Goal: Find specific page/section: Find specific page/section

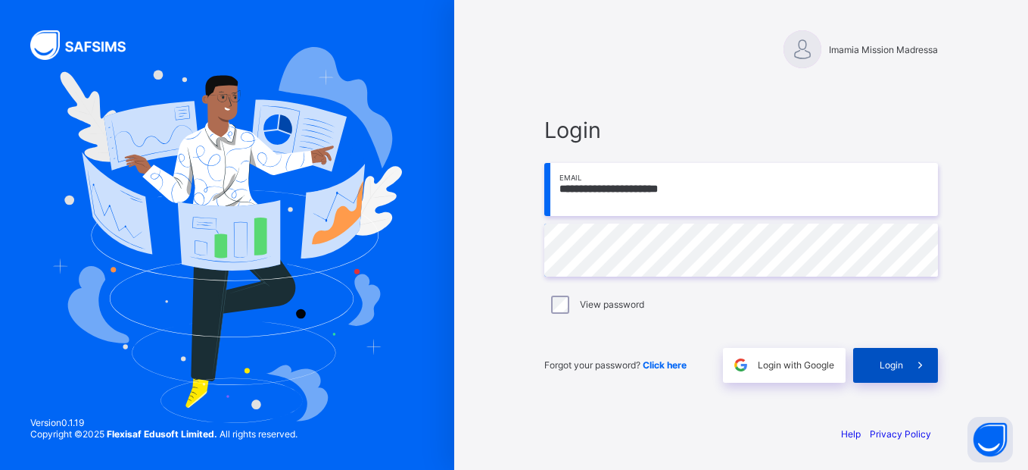
click at [920, 372] on span at bounding box center [920, 365] width 35 height 35
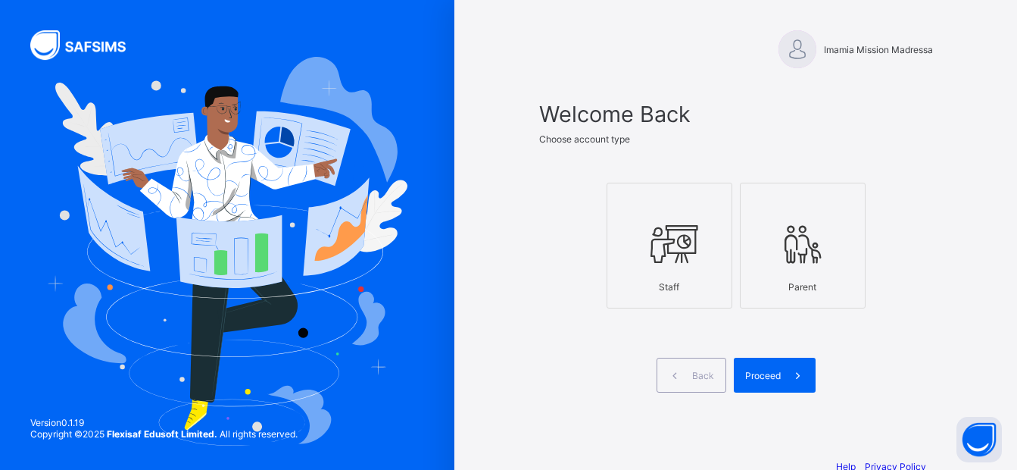
click at [686, 268] on div at bounding box center [669, 244] width 109 height 60
click at [781, 370] on span "Proceed" at bounding box center [763, 375] width 36 height 11
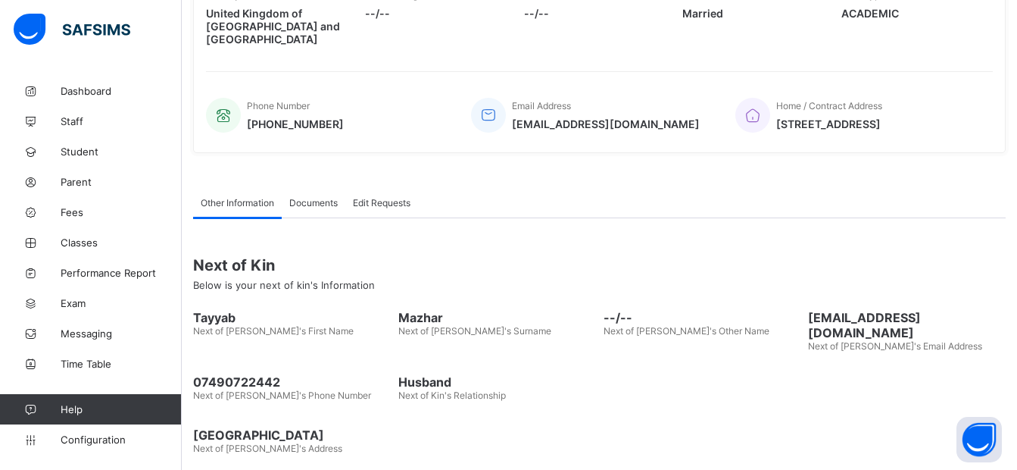
scroll to position [314, 0]
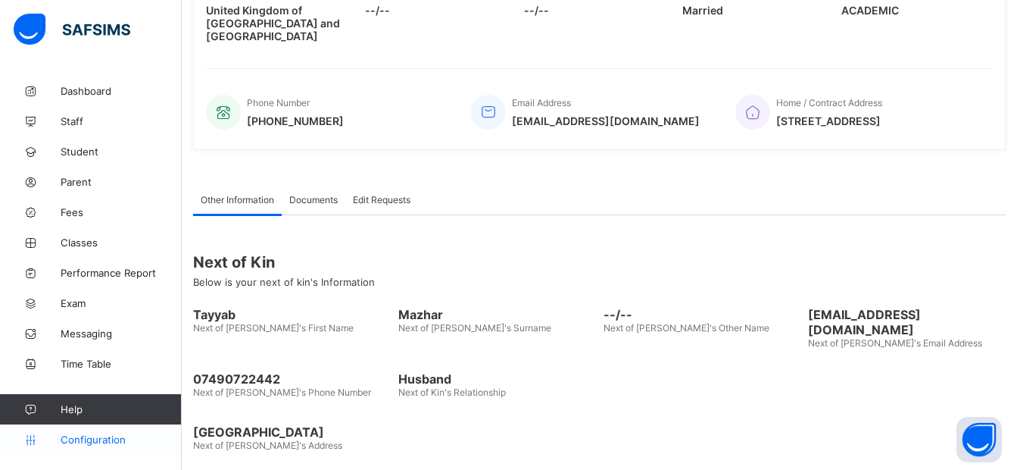
click at [82, 443] on span "Configuration" at bounding box center [121, 439] width 120 height 12
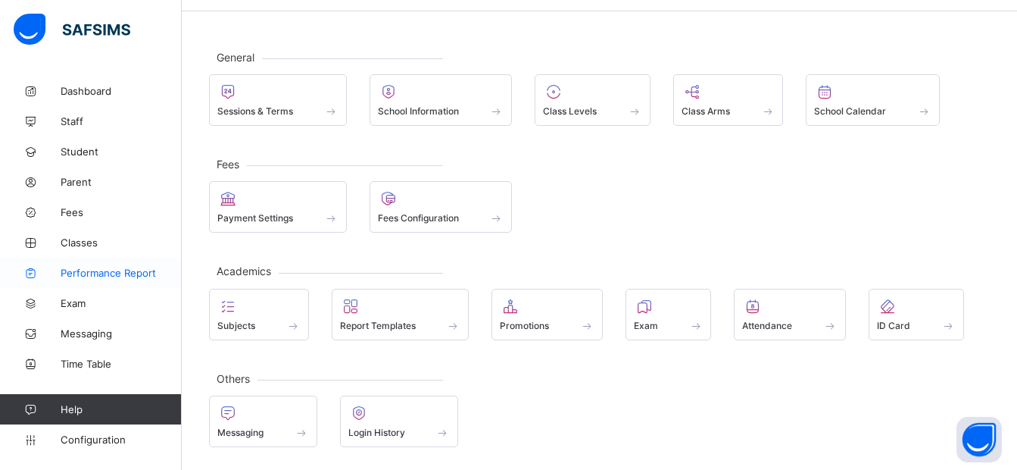
click at [134, 269] on span "Performance Report" at bounding box center [121, 273] width 121 height 12
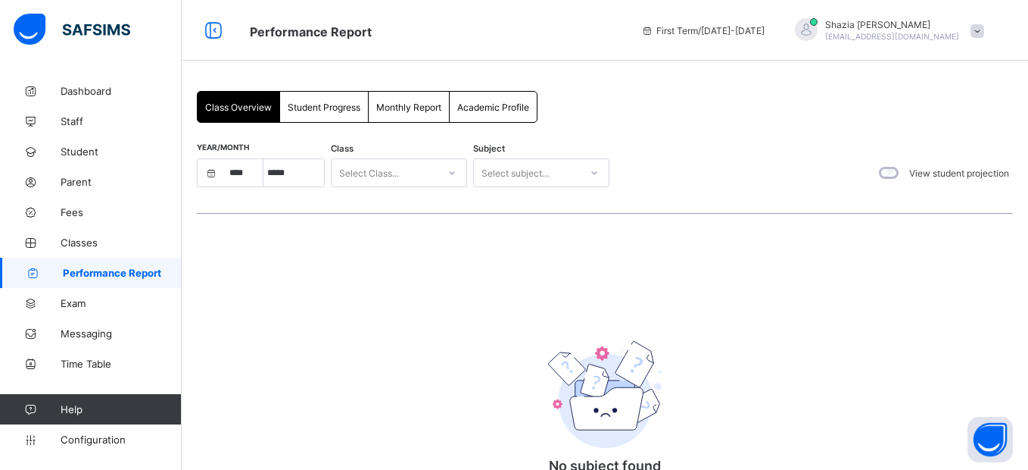
select select "****"
select select "*"
